Goal: Find specific page/section: Find specific page/section

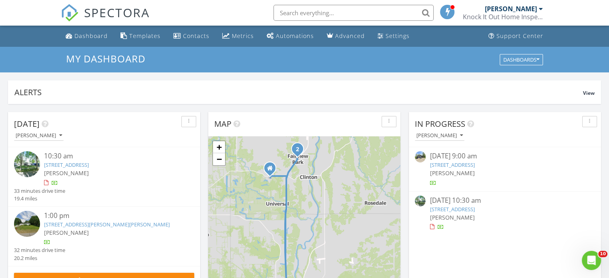
click at [450, 209] on link "26 W Lawrin Blvd, Terre Haute, IN 47803" at bounding box center [452, 209] width 45 height 7
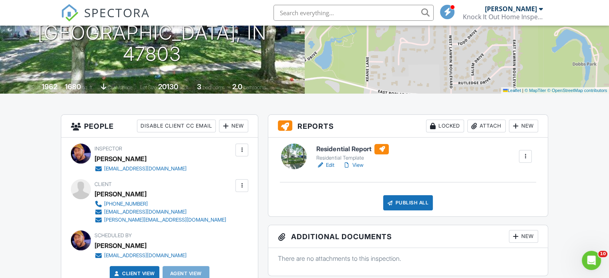
click at [350, 149] on h6 "Residential Report" at bounding box center [352, 149] width 72 height 10
